Goal: Find specific page/section: Find specific page/section

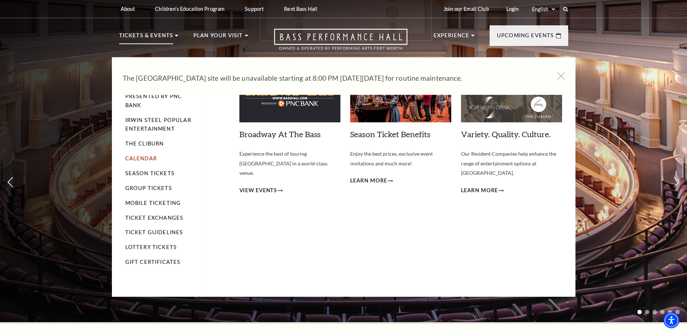
click at [132, 160] on link "Calendar" at bounding box center [141, 158] width 32 height 6
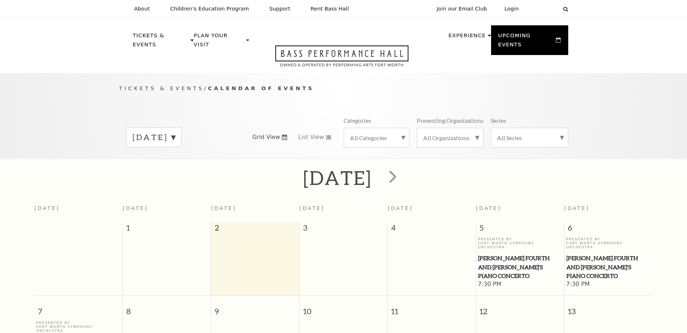
scroll to position [64, 0]
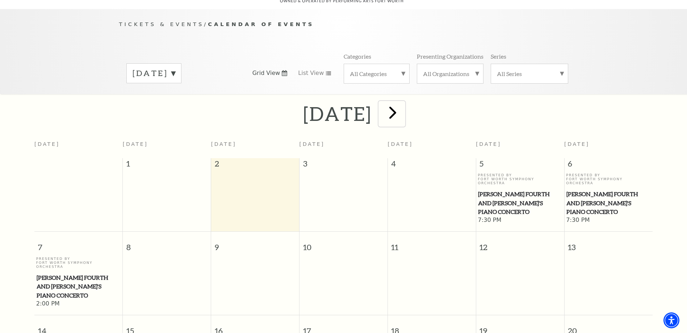
click at [403, 104] on span "next" at bounding box center [393, 112] width 21 height 21
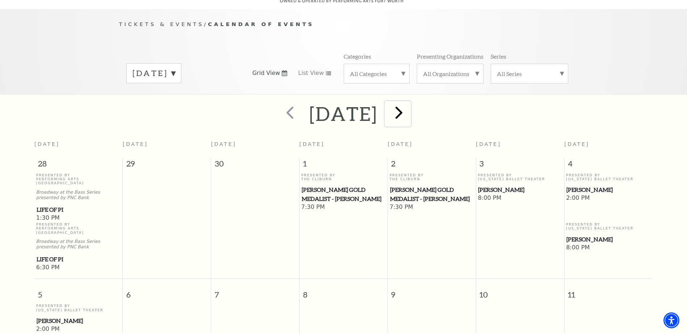
click at [409, 108] on span "next" at bounding box center [399, 112] width 21 height 21
